Goal: Task Accomplishment & Management: Complete application form

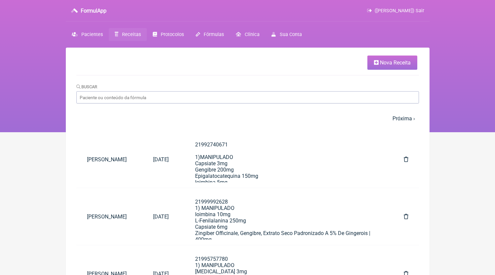
click at [390, 59] on link "Nova Receita" at bounding box center [392, 63] width 50 height 14
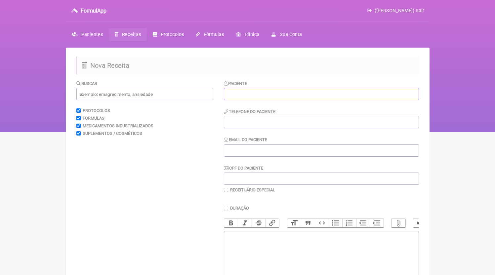
click at [281, 93] on input "text" at bounding box center [321, 94] width 195 height 12
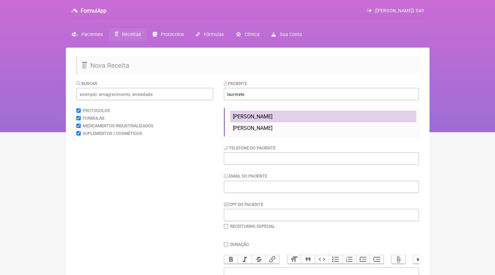
click at [278, 120] on li "[PERSON_NAME]" at bounding box center [323, 117] width 186 height 12
type input "[PERSON_NAME]"
type input "21983574353"
type input "[EMAIL_ADDRESS][DOMAIN_NAME]"
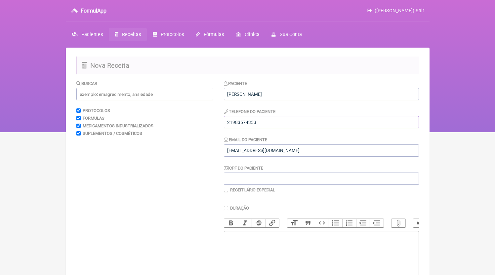
drag, startPoint x: 276, startPoint y: 121, endPoint x: 191, endPoint y: 119, distance: 85.3
click at [224, 119] on input "21983574353" at bounding box center [321, 122] width 195 height 12
click at [240, 122] on input "21983574353" at bounding box center [321, 122] width 195 height 12
click at [266, 122] on input "21983574353" at bounding box center [321, 122] width 195 height 12
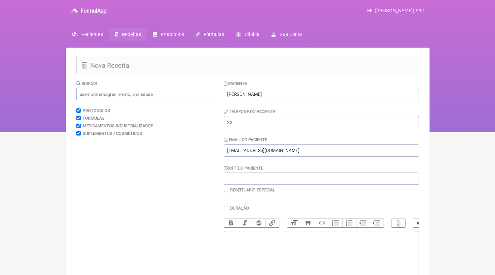
type input "22"
click at [267, 254] on trix-editor at bounding box center [321, 270] width 195 height 79
paste trix-editor "<div>22981569593</div>"
type trix-editor "<div>22981569593</div>"
click at [252, 120] on input "22" at bounding box center [321, 122] width 195 height 12
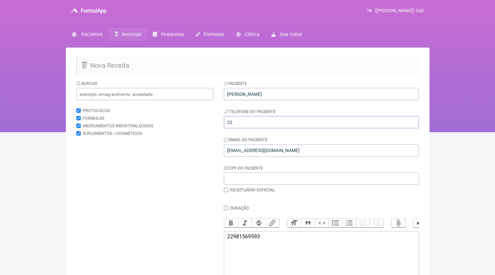
paste input "981569593"
type input "22981569593"
click at [299, 270] on trix-editor "22981569593" at bounding box center [321, 270] width 195 height 79
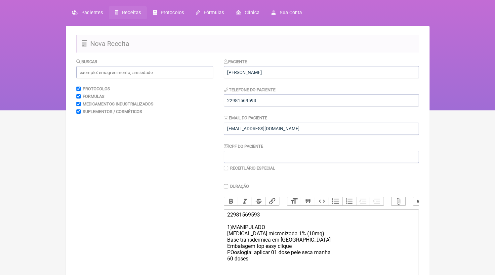
scroll to position [89, 0]
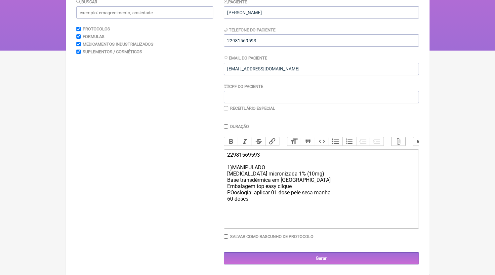
paste trix-editor "<div>22981569593<br><br>1)MANIPULADO<br>[MEDICAL_DATA] micronizada 1% (10mg)<br…"
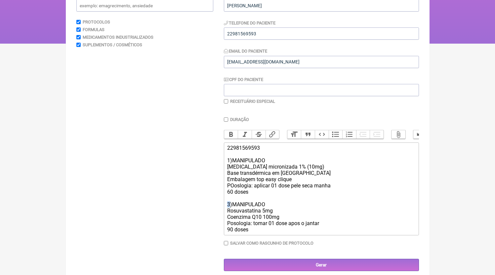
click at [227, 212] on trix-editor "22981569593 1)MANIPULADO [MEDICAL_DATA] micronizada 1% (10mg) Base transdérmica…" at bounding box center [321, 188] width 195 height 93
drag, startPoint x: 231, startPoint y: 236, endPoint x: 226, endPoint y: 236, distance: 4.6
click at [226, 235] on trix-editor "22981569593 1)MANIPULADO [MEDICAL_DATA] micronizada 1% (10mg) Base transdérmica…" at bounding box center [321, 188] width 195 height 93
click at [262, 233] on div "22981569593 1)MANIPULADO [MEDICAL_DATA] micronizada 1% (10mg) Base transdérmica…" at bounding box center [321, 189] width 188 height 88
click at [286, 224] on div "22981569593 1)MANIPULADO [MEDICAL_DATA] micronizada 1% (10mg) Base transdérmica…" at bounding box center [321, 189] width 188 height 88
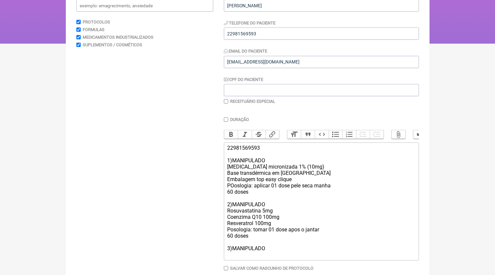
paste trix-editor "<div>22981569593<br><br>1)MANIPULADO<br>[MEDICAL_DATA] micronizada 1% (10mg)<br…"
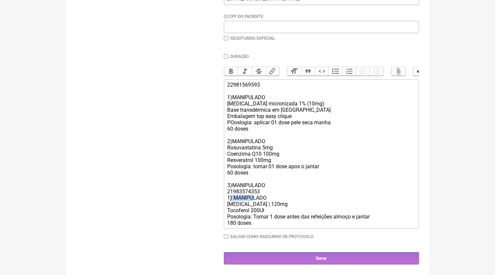
drag, startPoint x: 233, startPoint y: 203, endPoint x: 252, endPoint y: 200, distance: 19.1
click at [252, 200] on div "22981569593 1)MANIPULADO [MEDICAL_DATA] micronizada 1% (10mg) Base transdérmica…" at bounding box center [321, 154] width 188 height 144
drag, startPoint x: 278, startPoint y: 204, endPoint x: 220, endPoint y: 198, distance: 58.1
click at [220, 198] on form "Buscar Protocolos Formulas Medicamentos Industrializados Suplementos / Cosmétic…" at bounding box center [247, 96] width 342 height 336
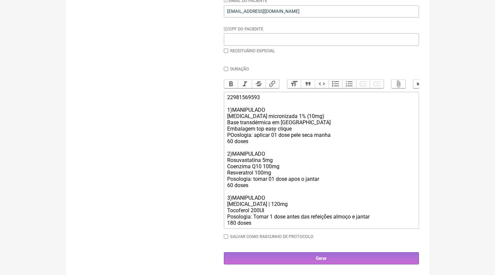
scroll to position [146, 0]
click at [272, 228] on trix-editor "22981569593 1)MANIPULADO [MEDICAL_DATA] micronizada 1% (10mg) Base transdérmica…" at bounding box center [321, 160] width 195 height 137
type trix-editor "<div>22981569593<br><br>1)MANIPULADO<br>[MEDICAL_DATA] micronizada 1% (10mg)<br…"
click at [257, 48] on label "Receituário Especial" at bounding box center [252, 50] width 45 height 5
checkbox input "true"
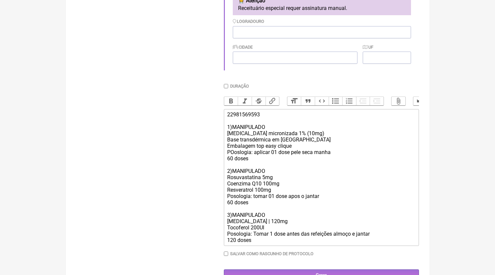
scroll to position [231, 0]
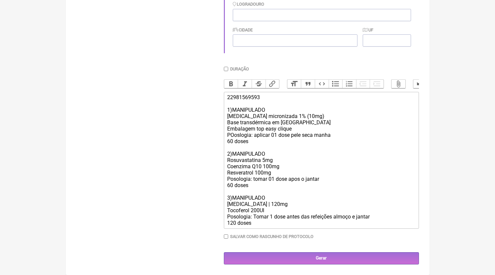
click at [277, 156] on div "22981569593 1)MANIPULADO [MEDICAL_DATA] micronizada 1% (10mg) Base transdérmica…" at bounding box center [321, 160] width 188 height 132
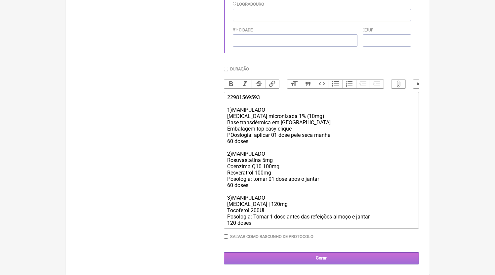
click at [362, 264] on input "Gerar" at bounding box center [321, 258] width 195 height 12
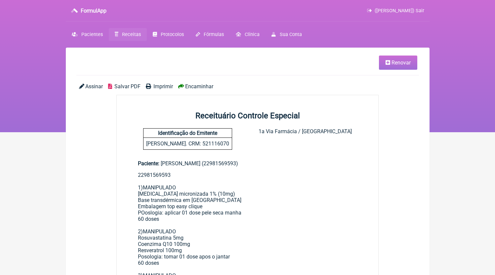
click at [120, 84] on span "Salvar PDF" at bounding box center [127, 86] width 26 height 6
click at [131, 34] on span "Receitas" at bounding box center [131, 35] width 19 height 6
